Goal: Transaction & Acquisition: Purchase product/service

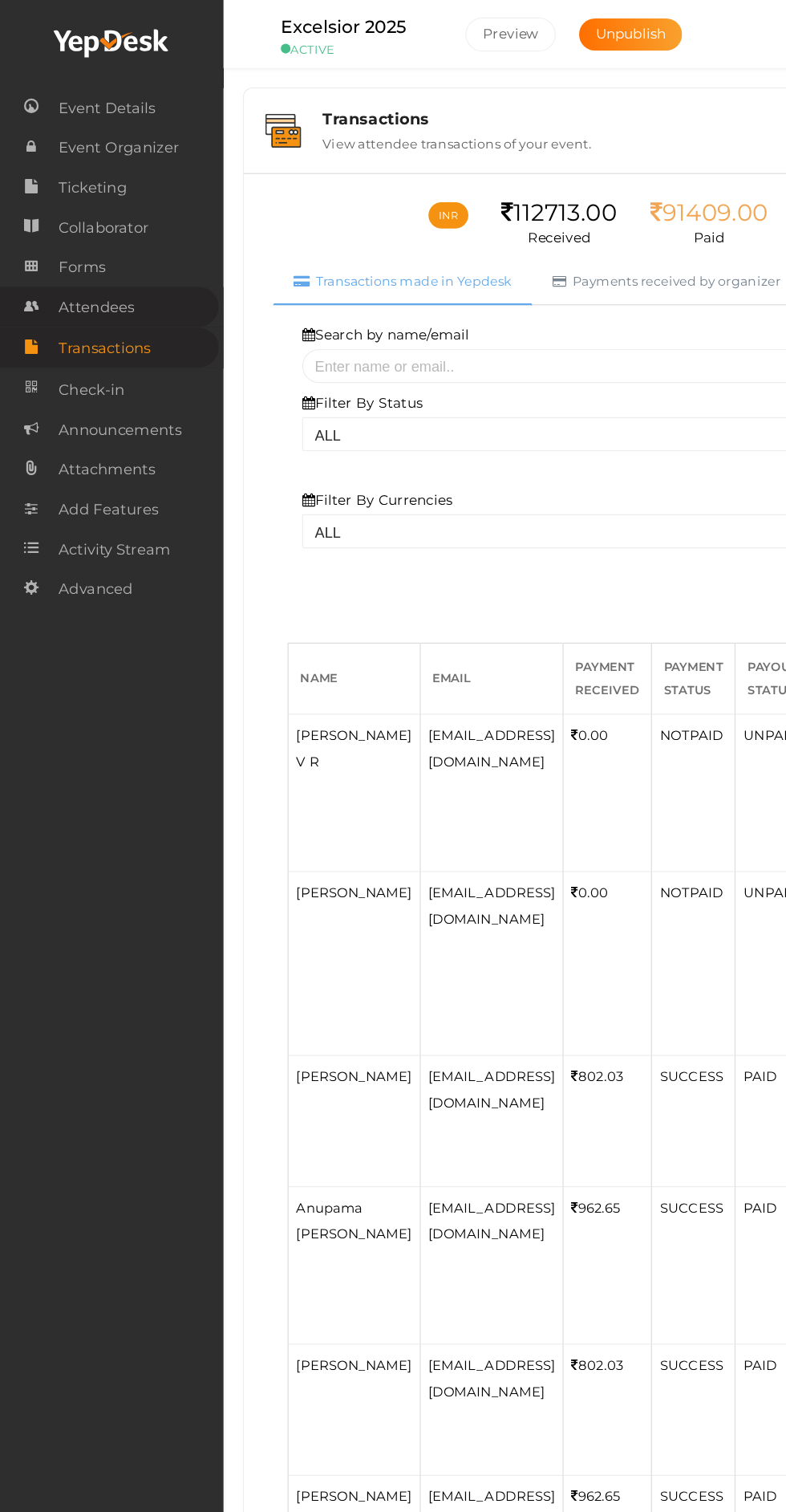
click at [115, 260] on link "Attendees" at bounding box center [90, 253] width 181 height 33
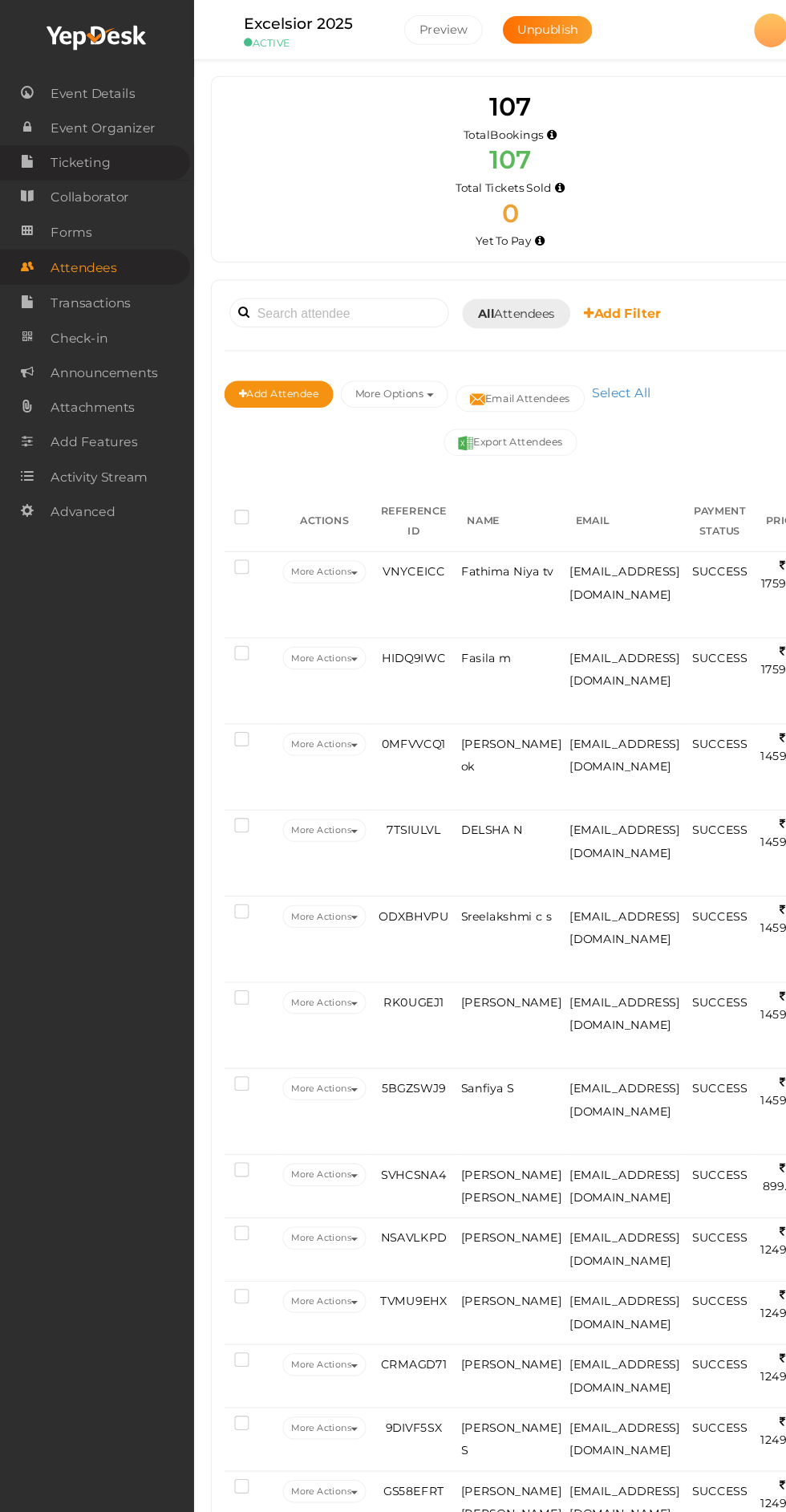
click at [110, 157] on link "Ticketing" at bounding box center [90, 154] width 181 height 33
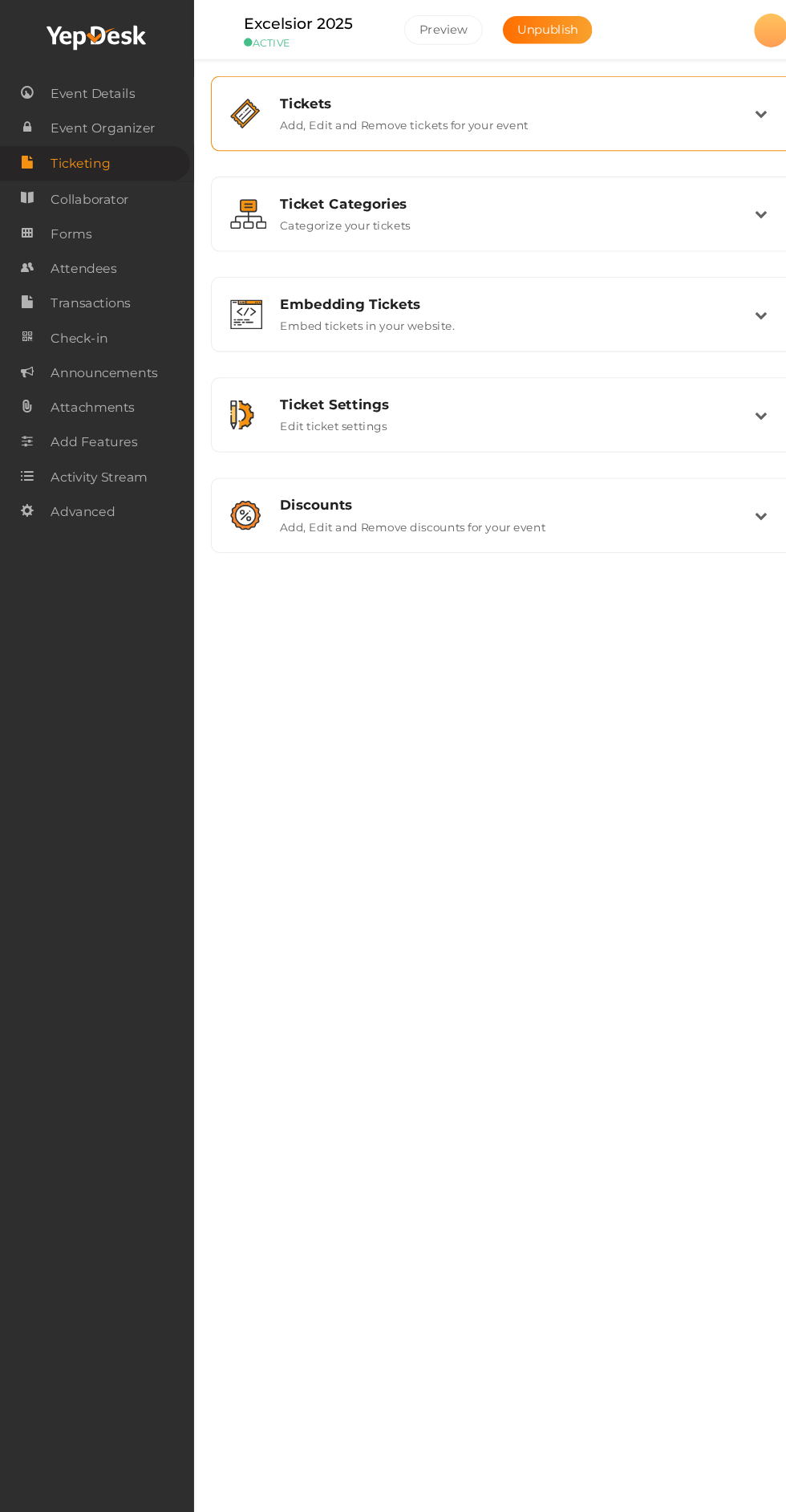
click at [606, 95] on div "Tickets" at bounding box center [492, 98] width 452 height 15
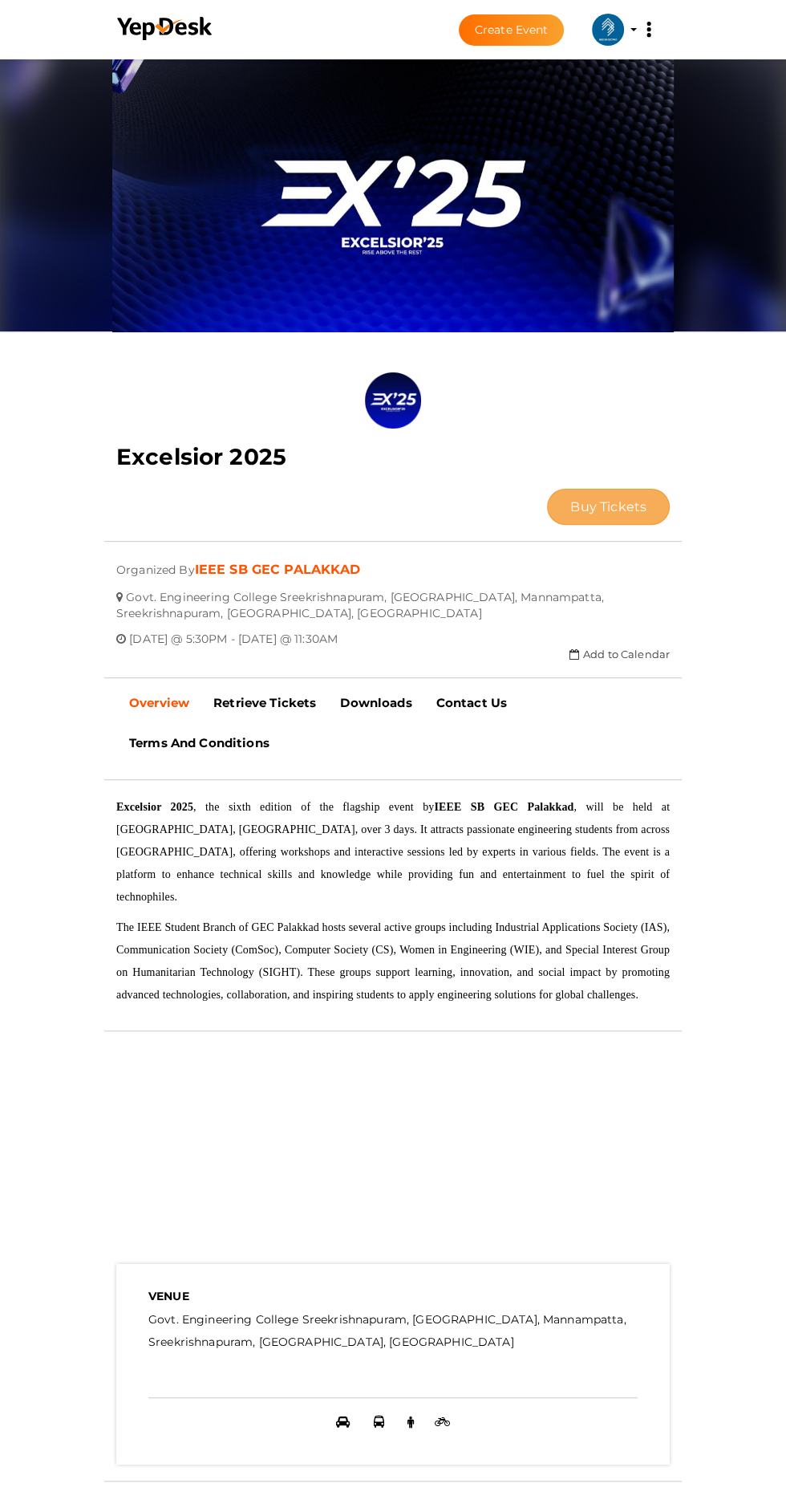
click at [570, 499] on span "Buy Tickets" at bounding box center [609, 507] width 76 height 15
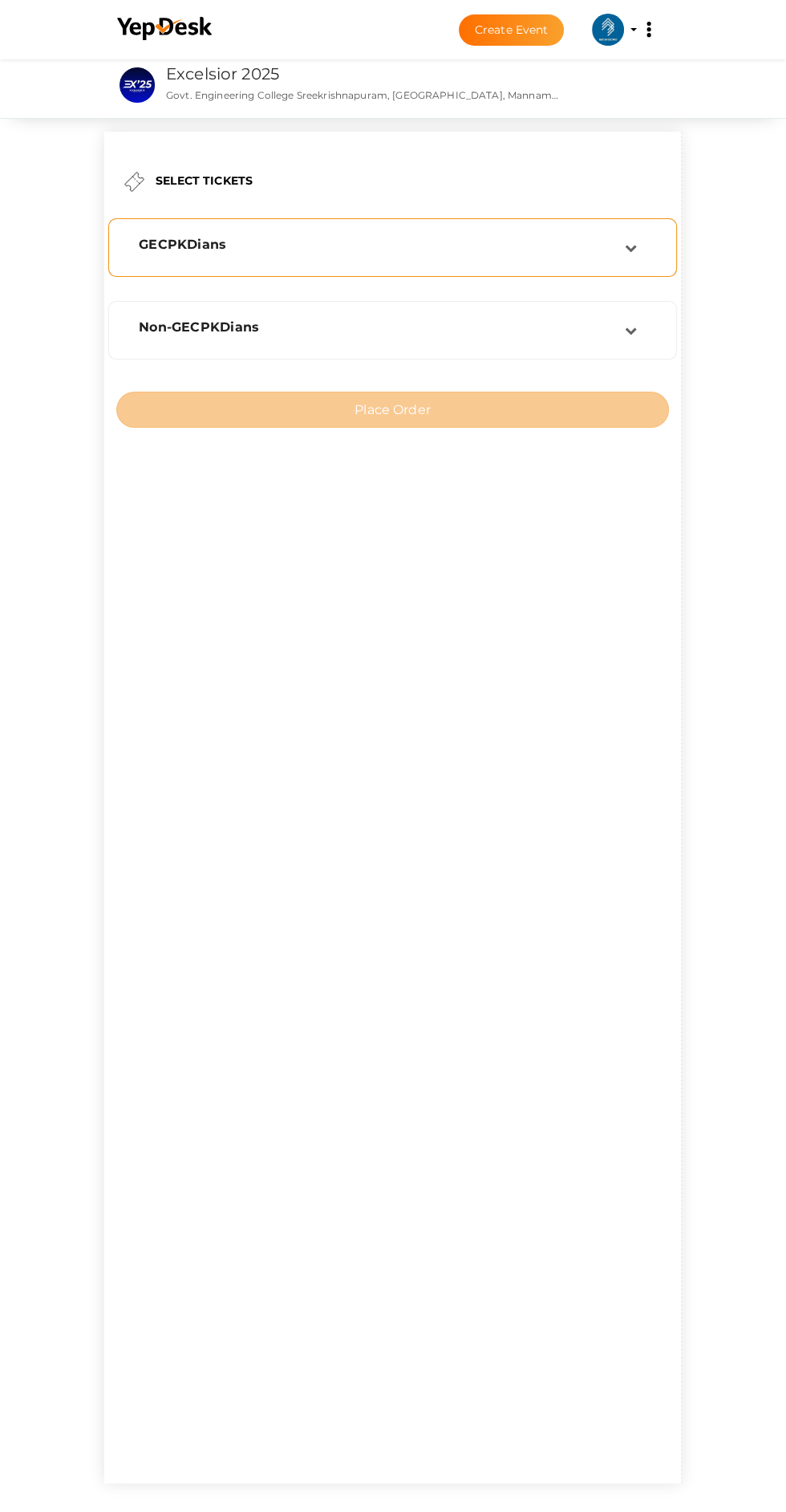
click at [607, 254] on div "GECPKDians" at bounding box center [376, 247] width 498 height 22
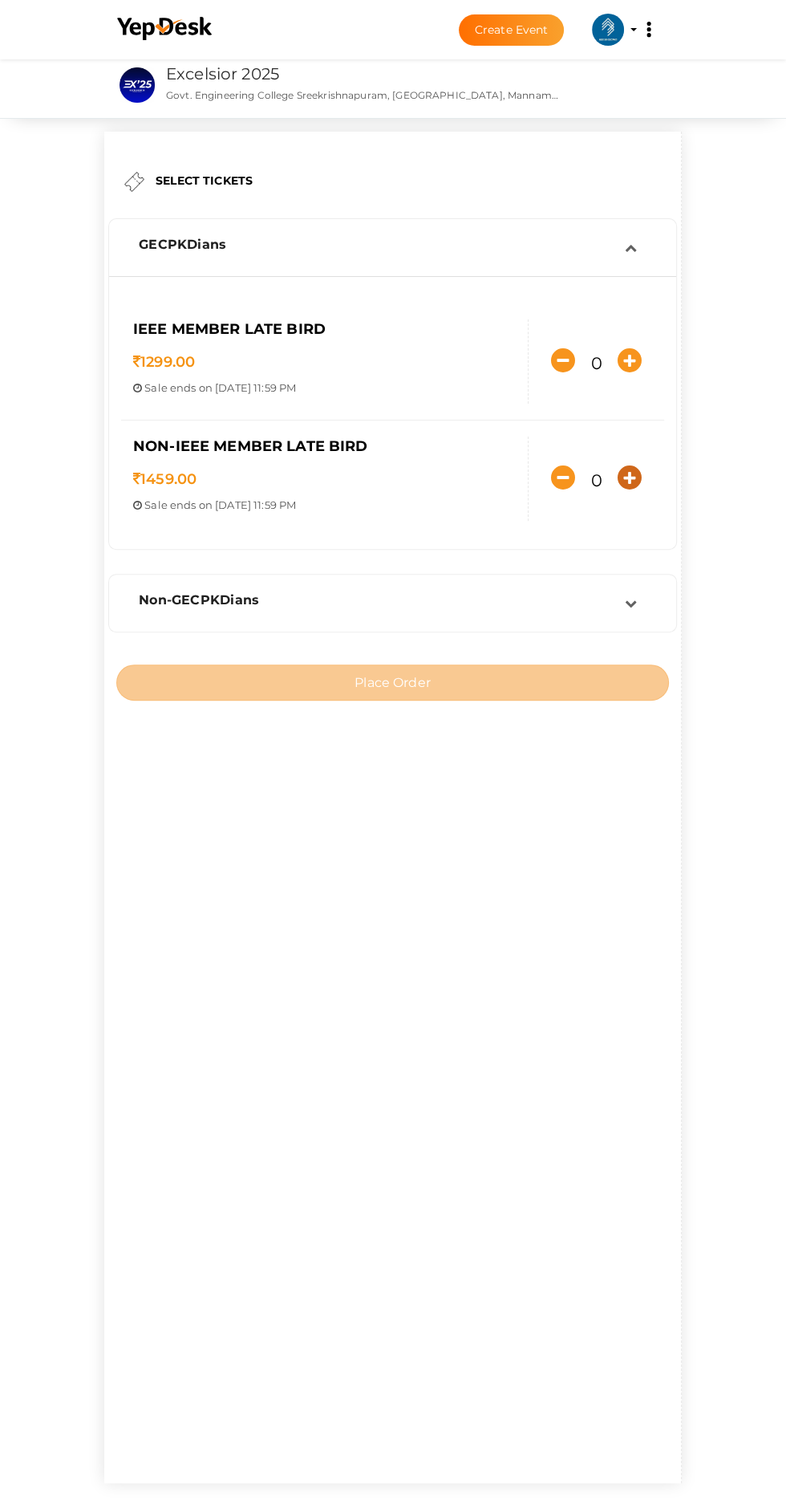
click at [618, 489] on icon "button" at bounding box center [629, 477] width 24 height 24
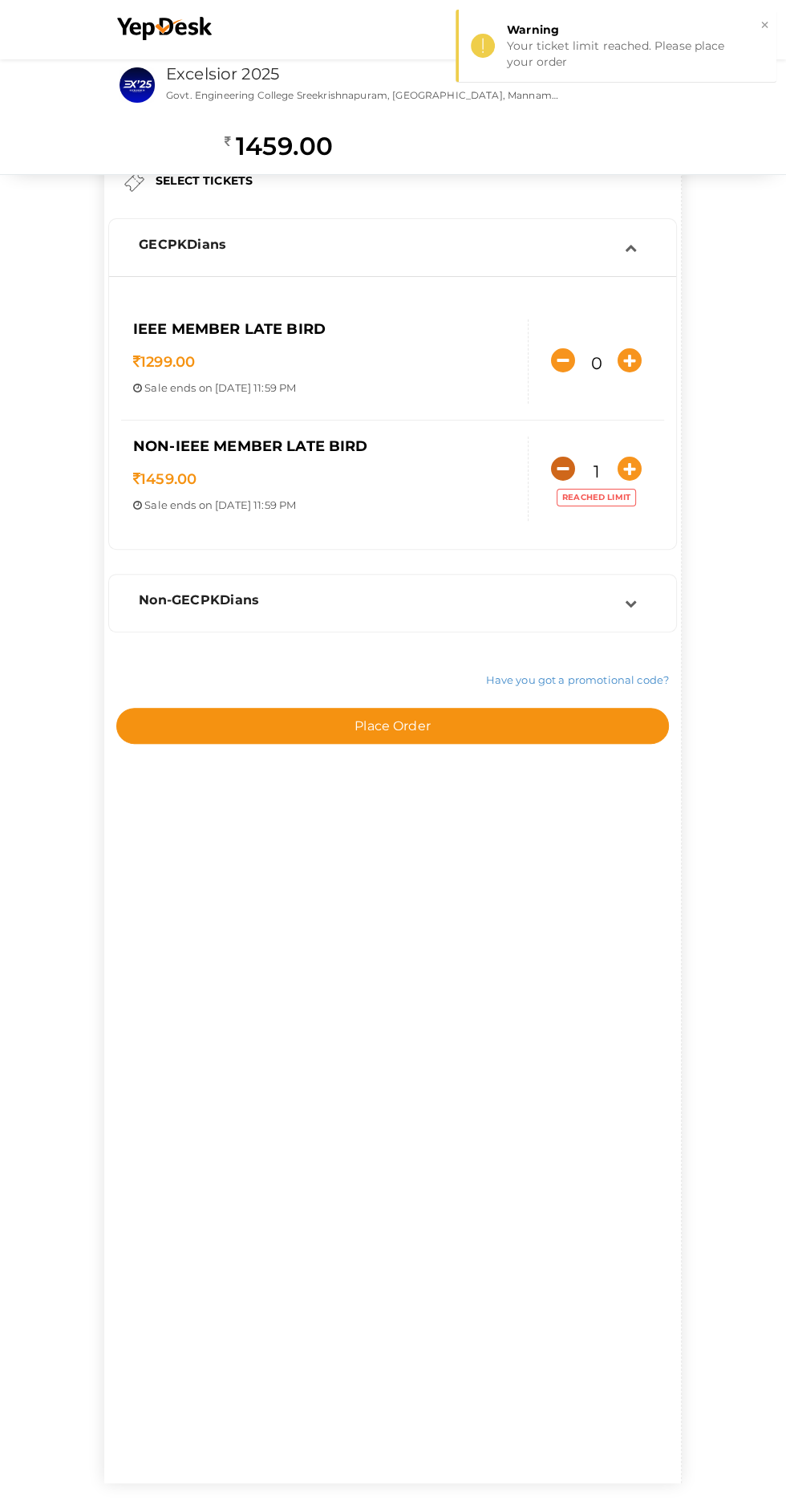
click at [551, 481] on icon "button" at bounding box center [563, 469] width 24 height 24
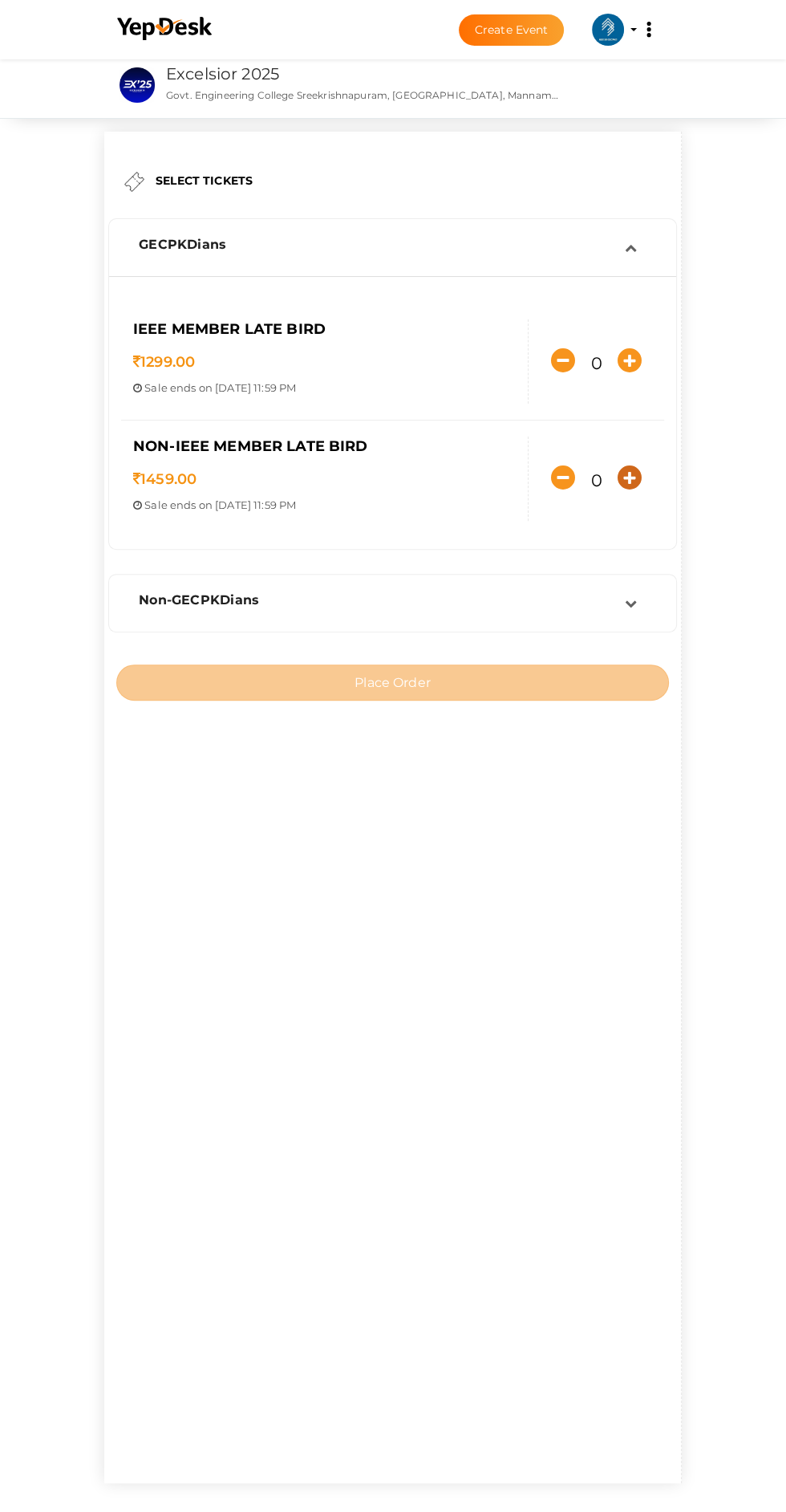
click at [618, 489] on icon "button" at bounding box center [629, 477] width 24 height 24
type input "1"
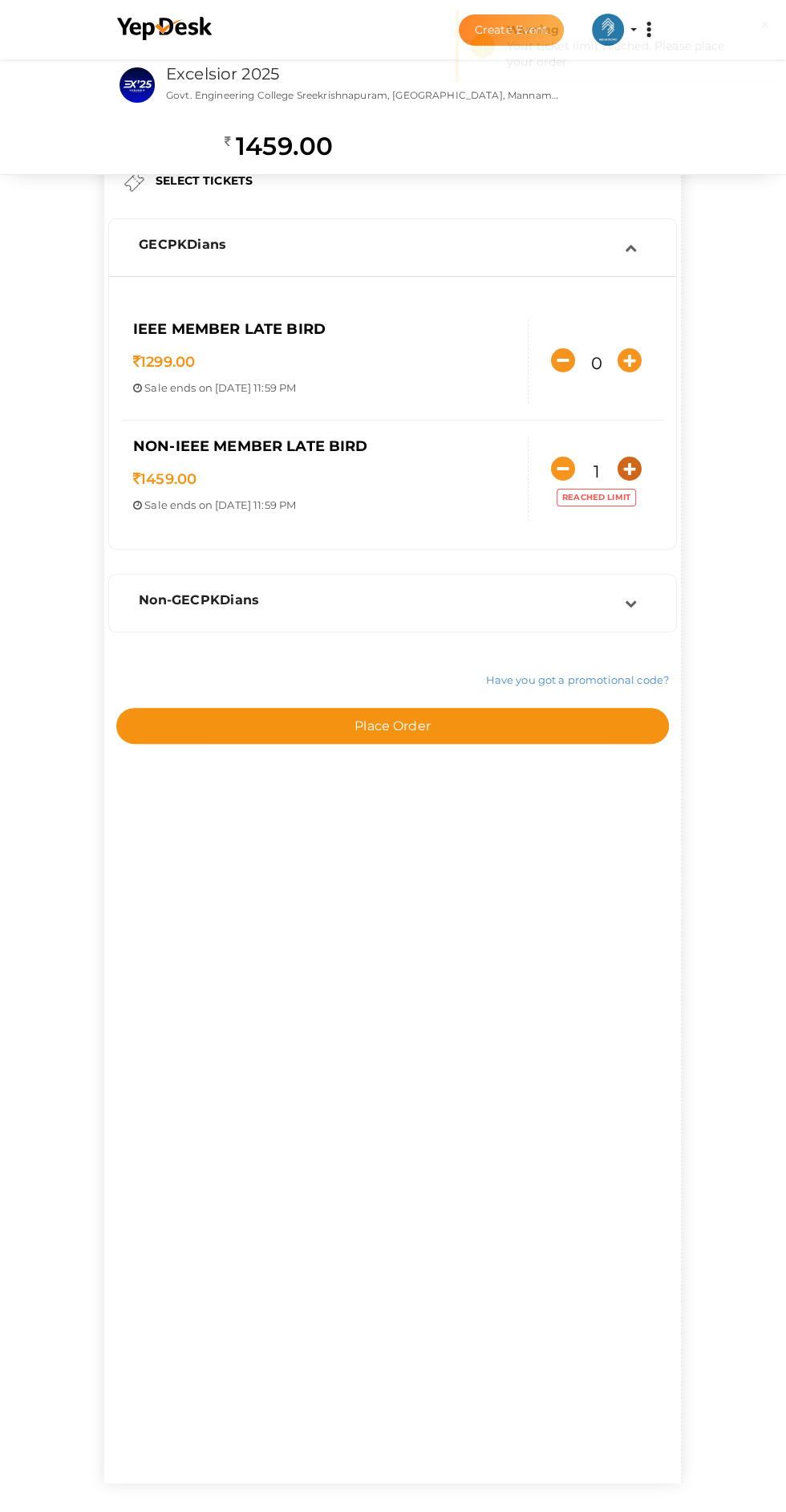
scroll to position [23, 0]
